Goal: Information Seeking & Learning: Learn about a topic

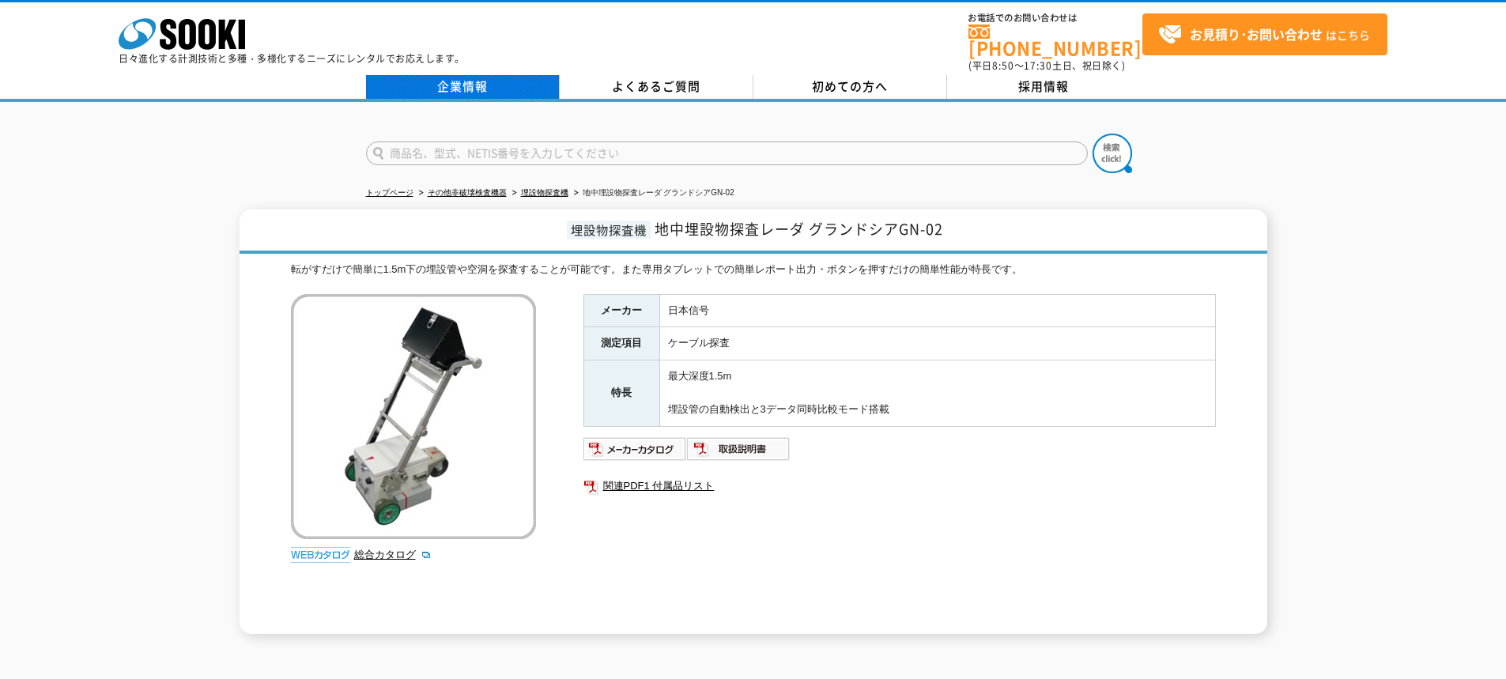
click at [476, 81] on link "企業情報" at bounding box center [463, 87] width 194 height 24
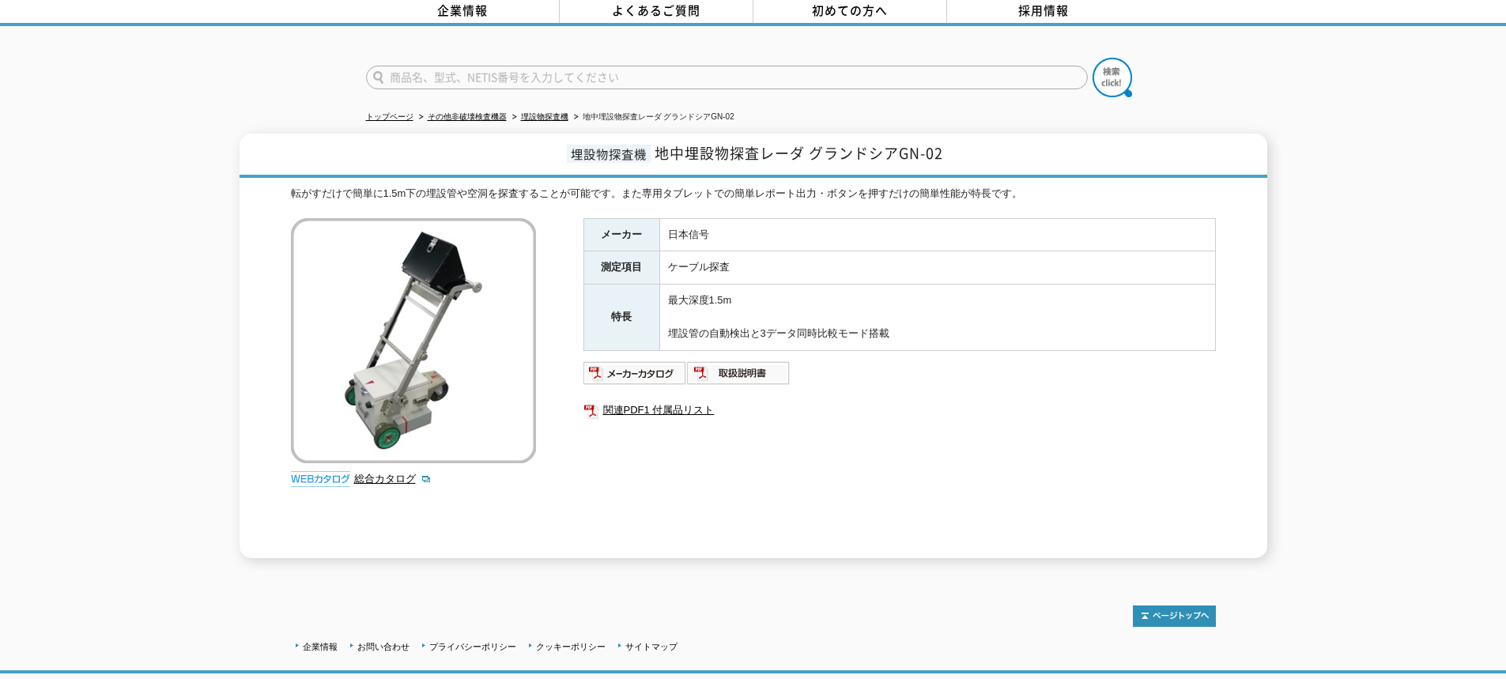
scroll to position [170, 0]
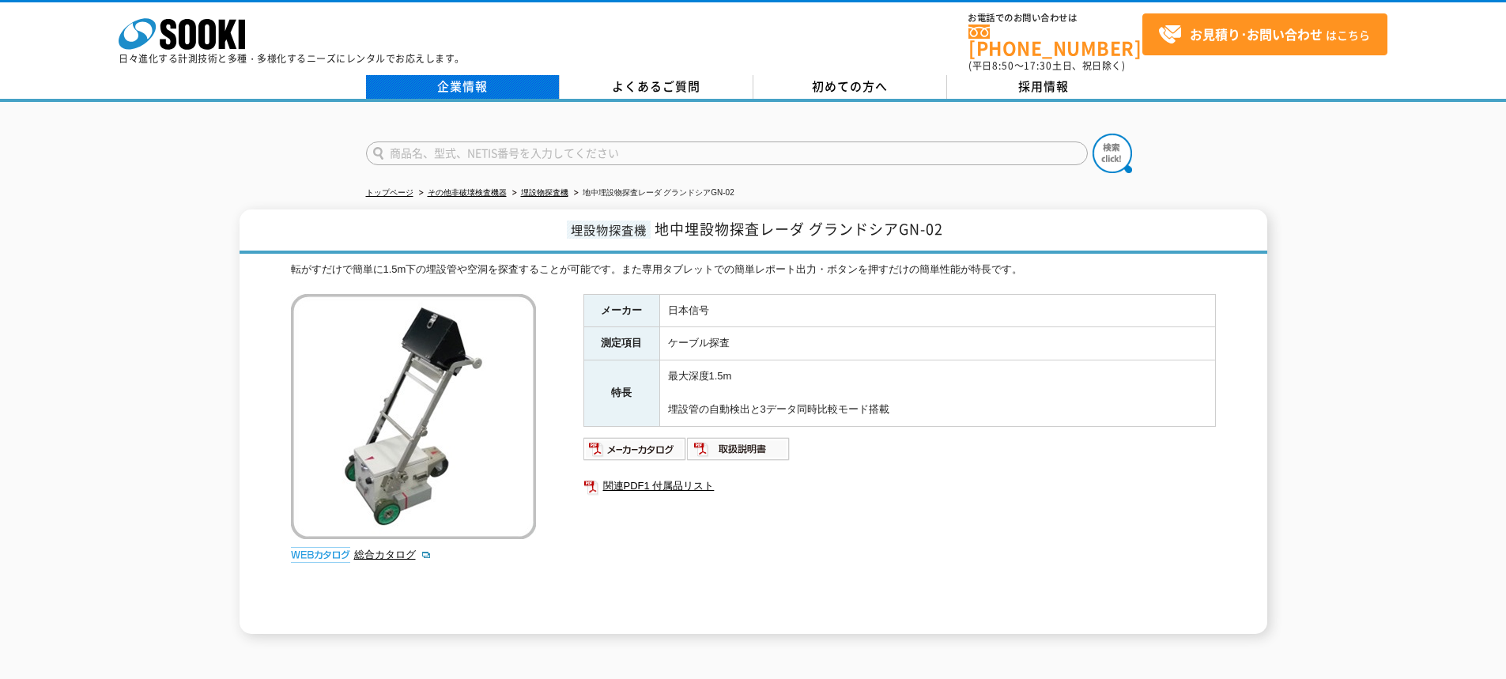
click at [486, 79] on link "企業情報" at bounding box center [463, 87] width 194 height 24
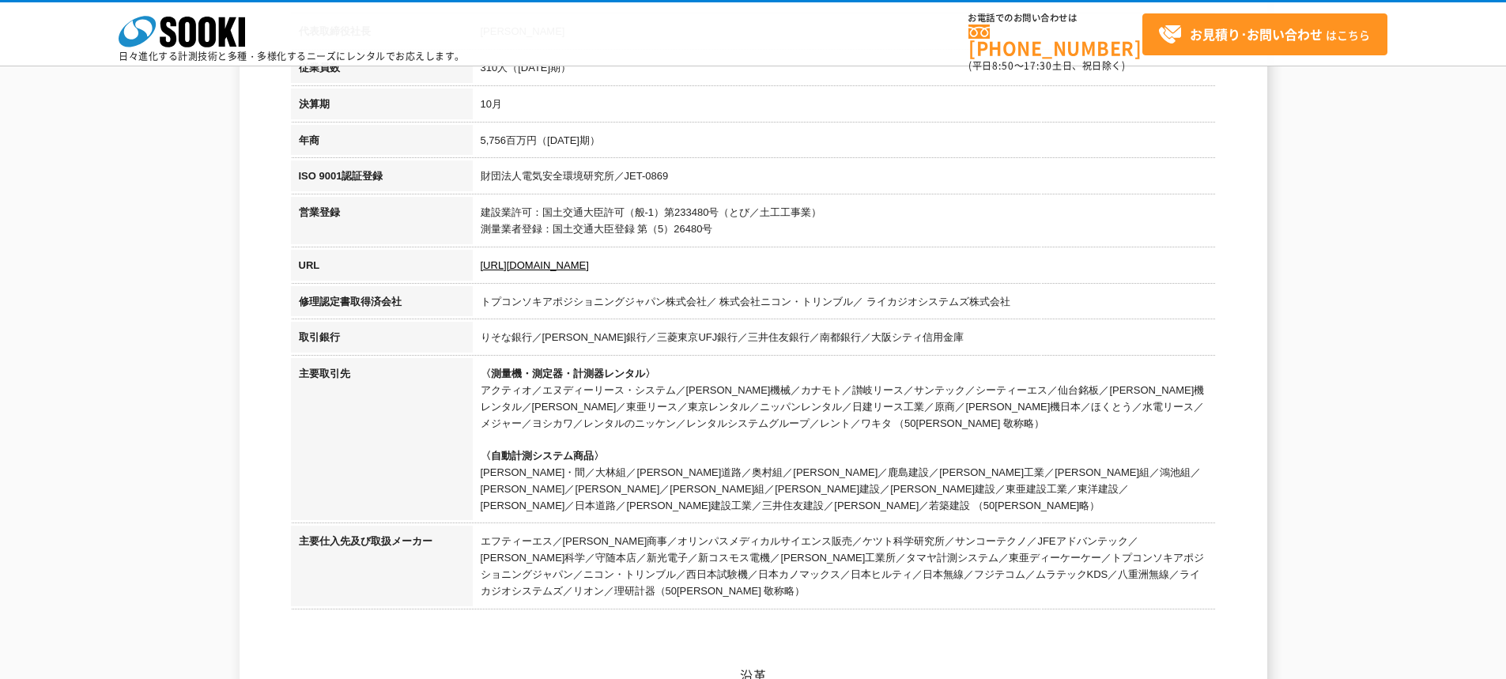
scroll to position [474, 0]
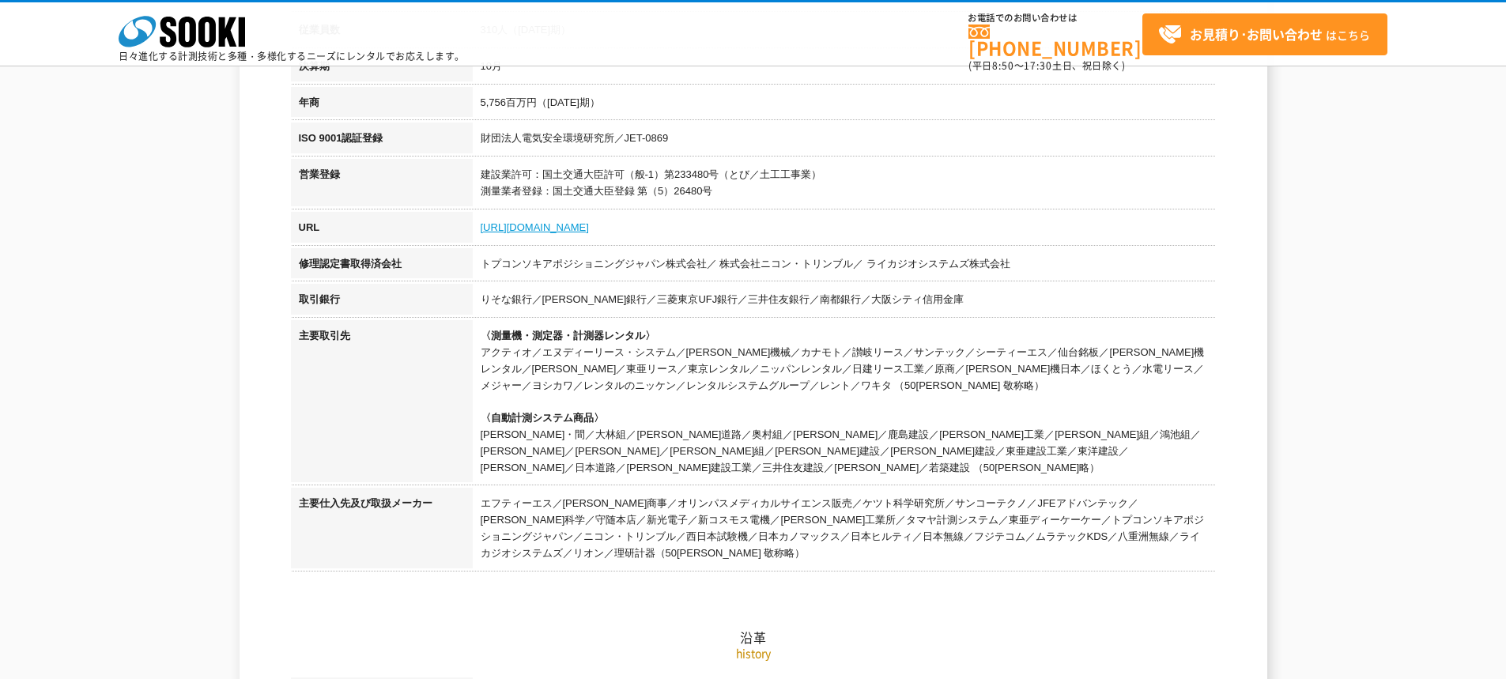
click at [534, 222] on link "https://sooki.co.jp/" at bounding box center [535, 227] width 108 height 12
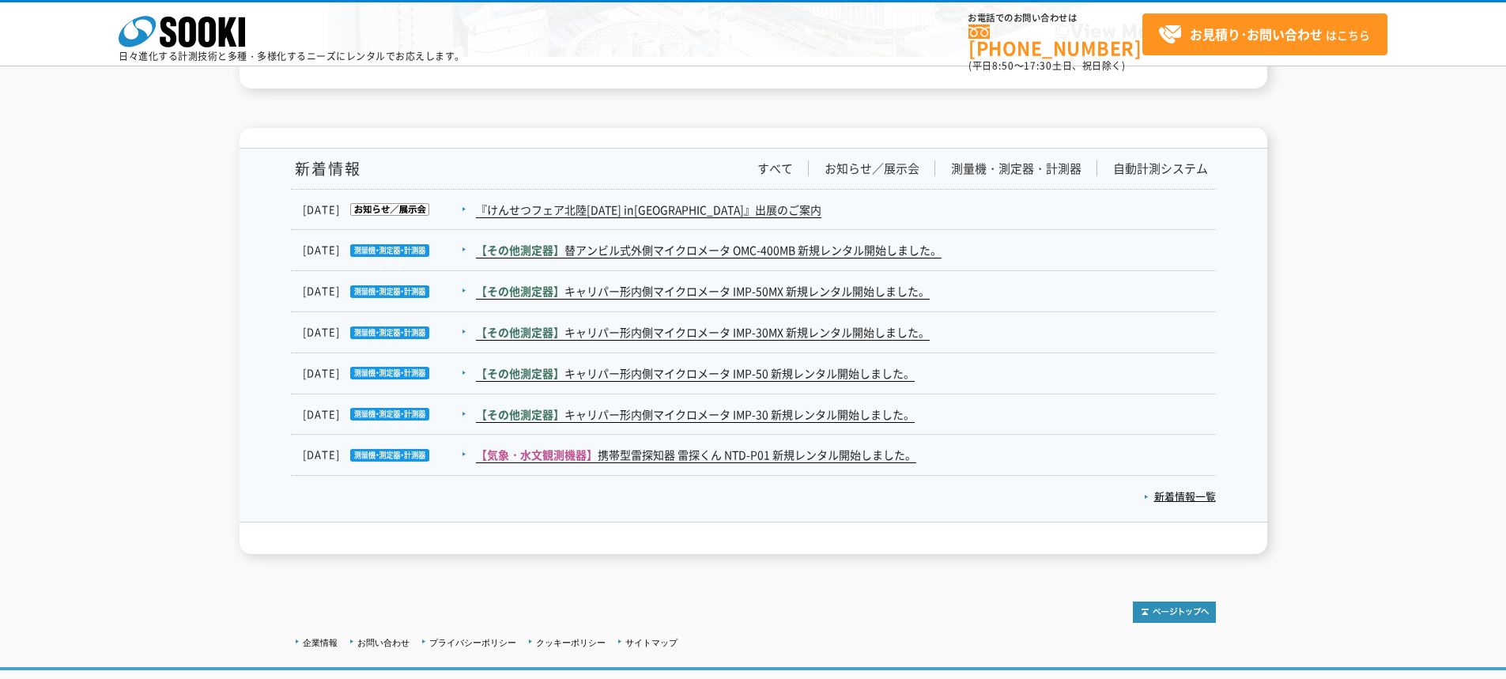
scroll to position [2636, 0]
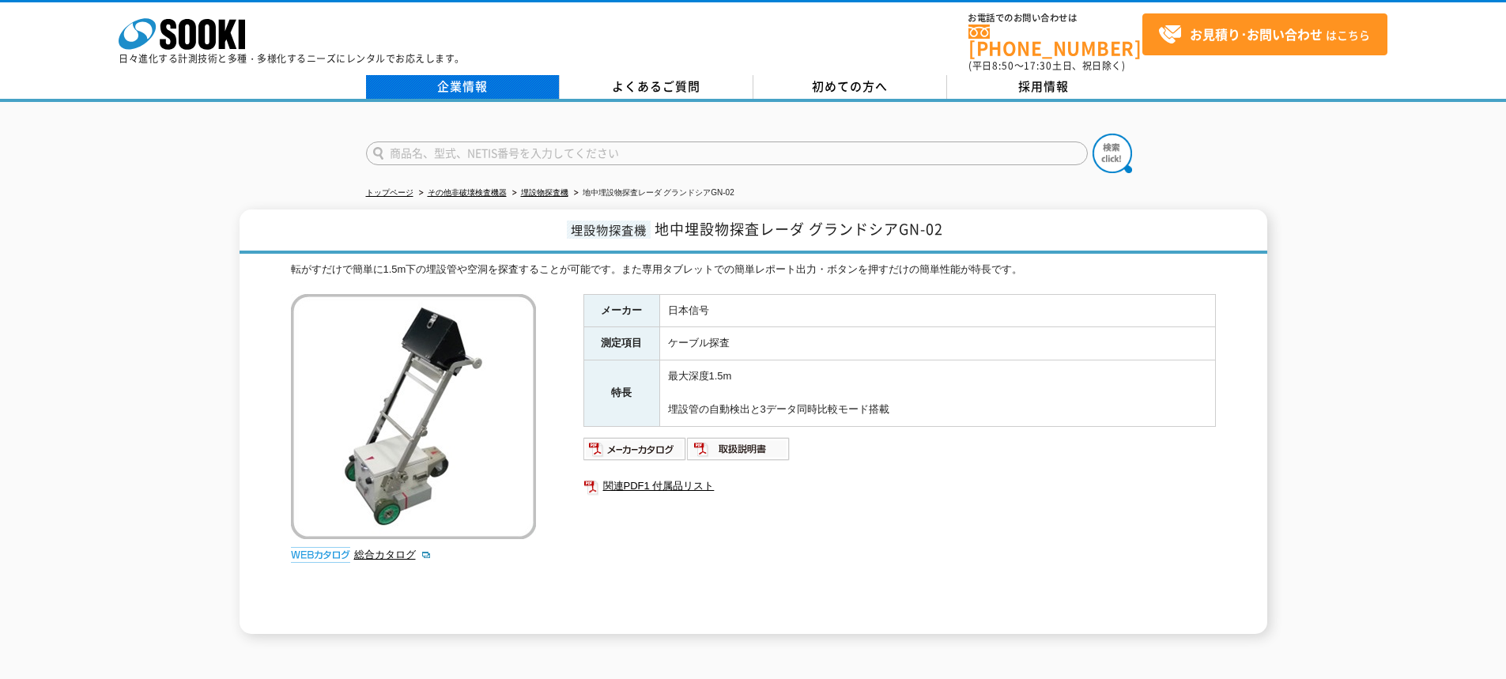
click at [455, 88] on link "企業情報" at bounding box center [463, 87] width 194 height 24
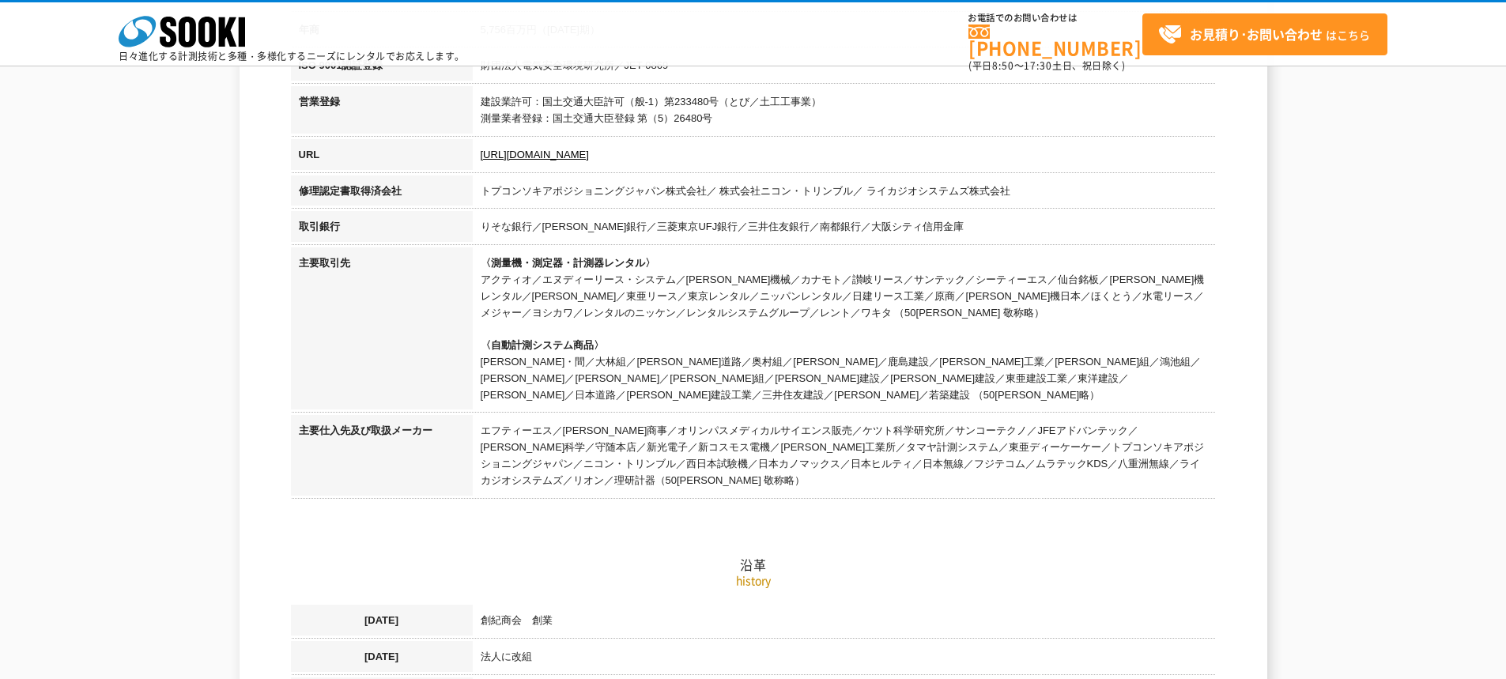
scroll to position [553, 0]
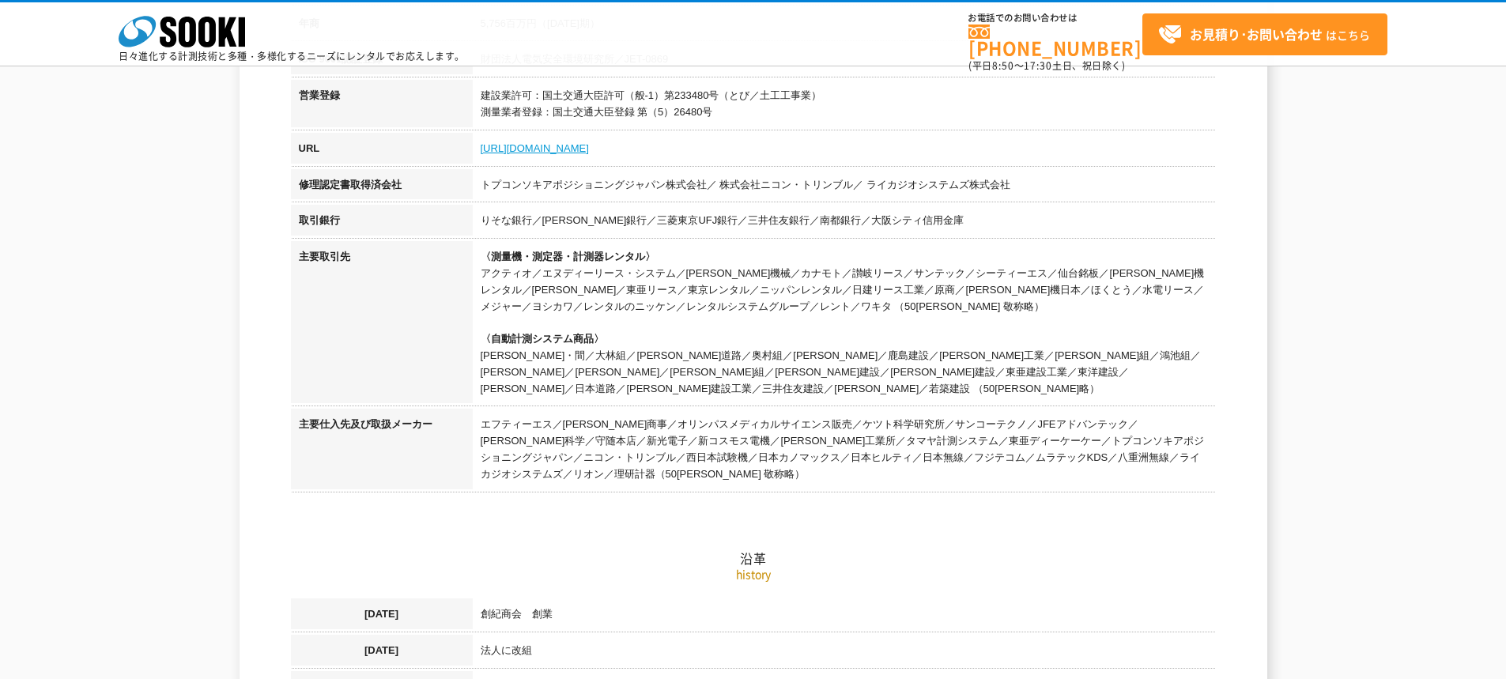
click at [567, 142] on link "https://sooki.co.jp/" at bounding box center [535, 148] width 108 height 12
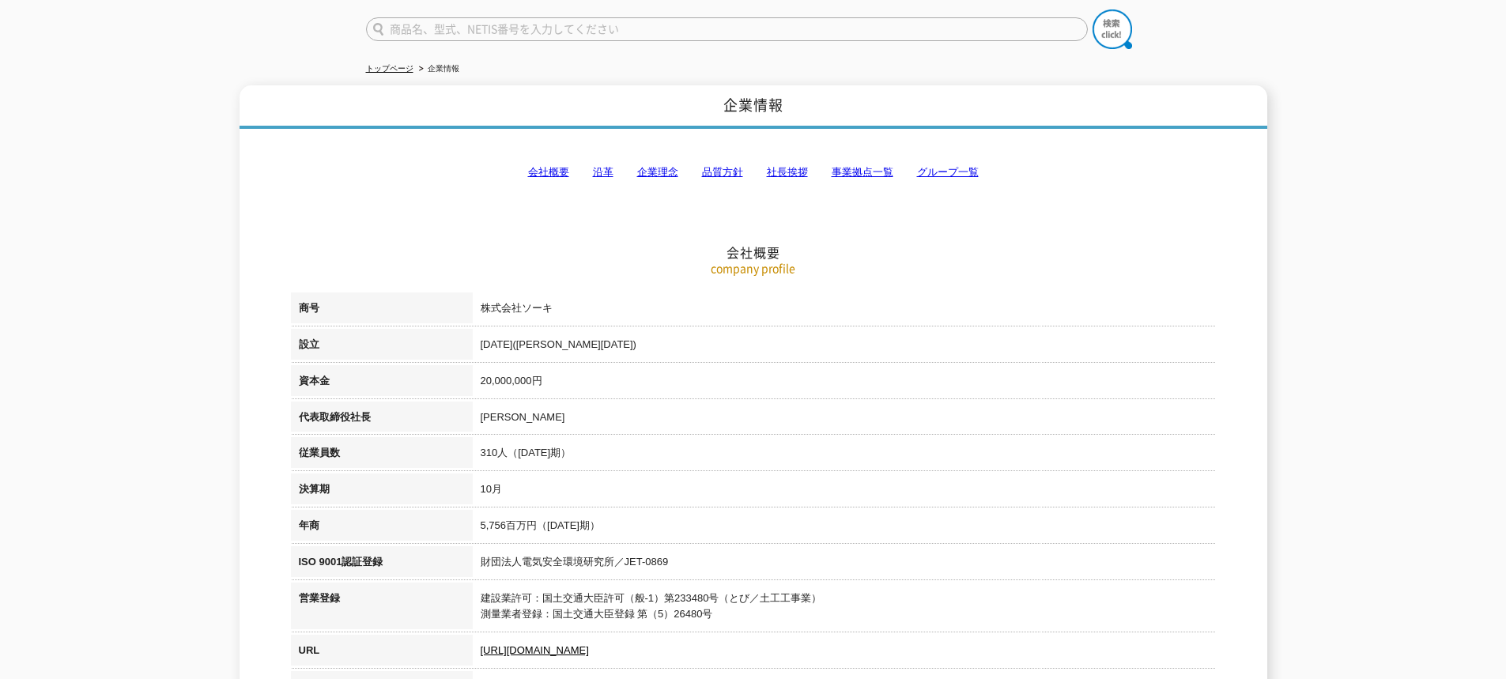
scroll to position [0, 0]
